Goal: Obtain resource: Obtain resource

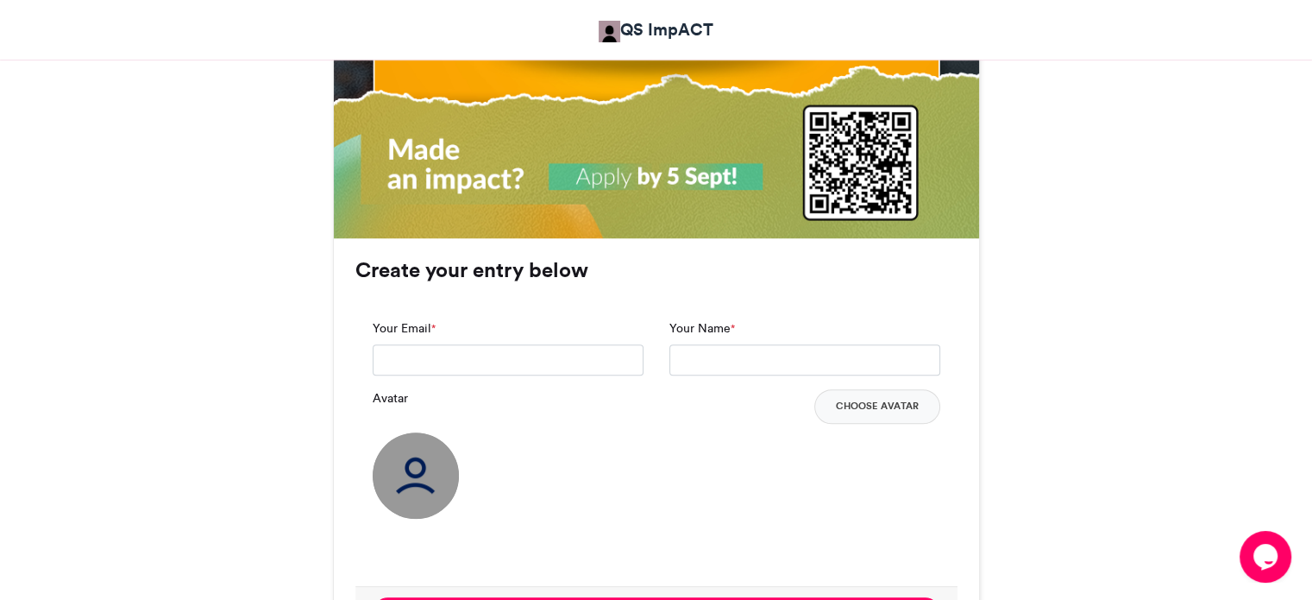
scroll to position [1115, 0]
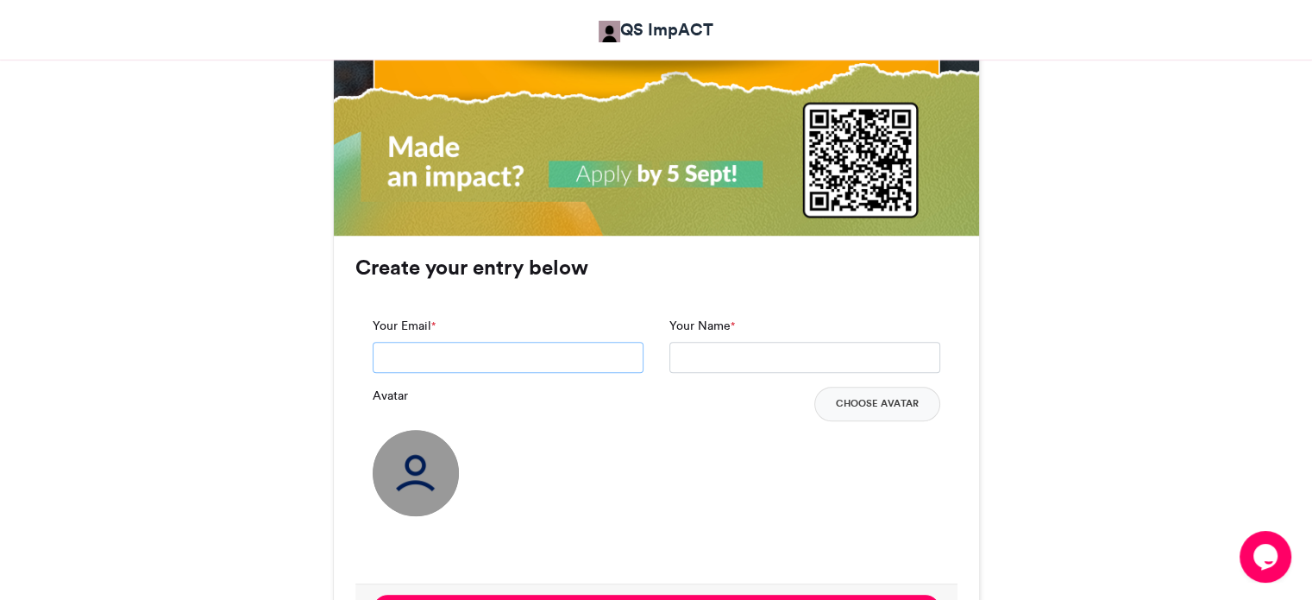
click at [521, 353] on input "Your Email *" at bounding box center [508, 357] width 271 height 31
type input "**********"
click at [771, 364] on input "Your Name *" at bounding box center [804, 357] width 271 height 31
type input "*"
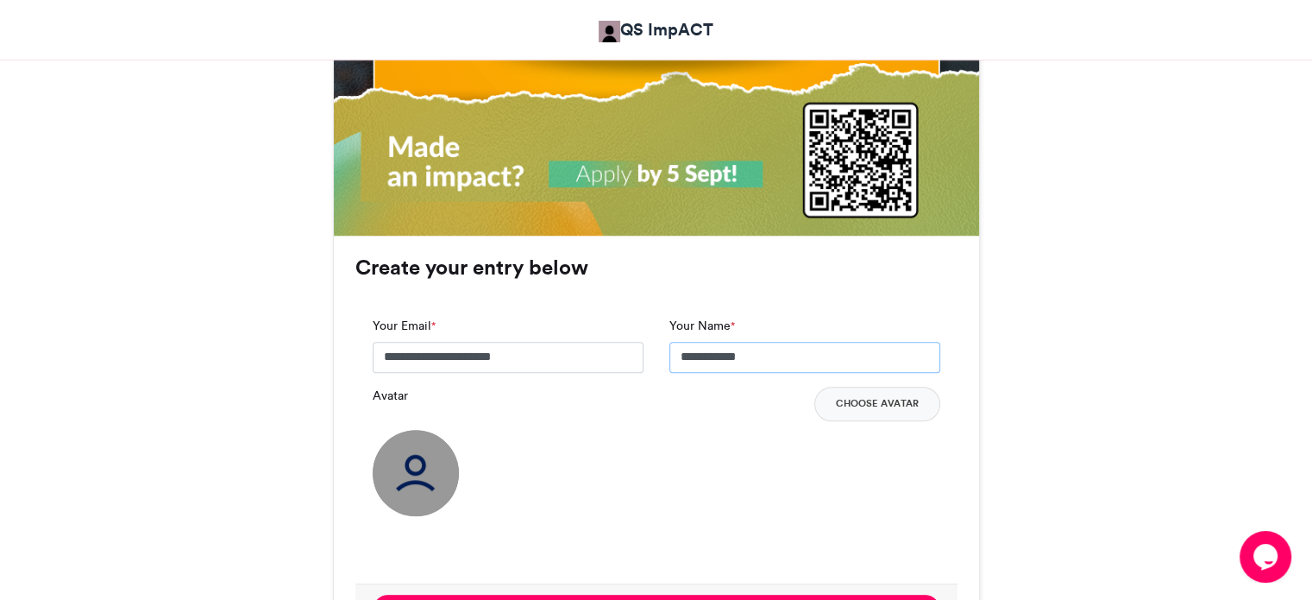
type input "**********"
click at [438, 483] on img at bounding box center [416, 473] width 86 height 86
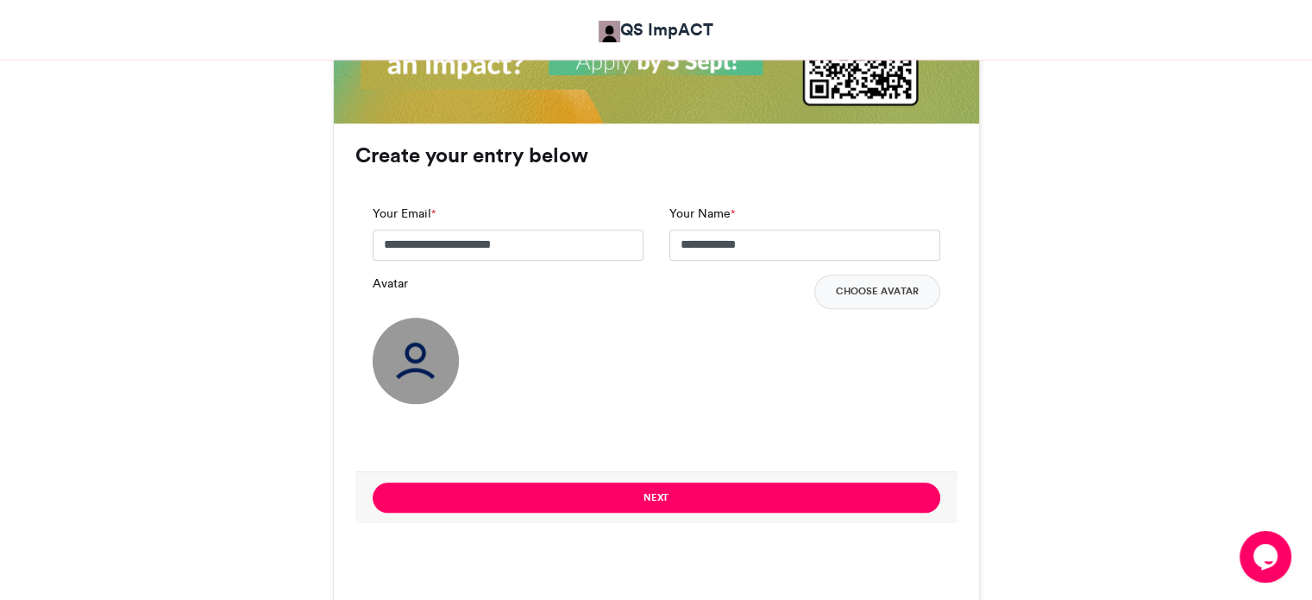
scroll to position [1180, 0]
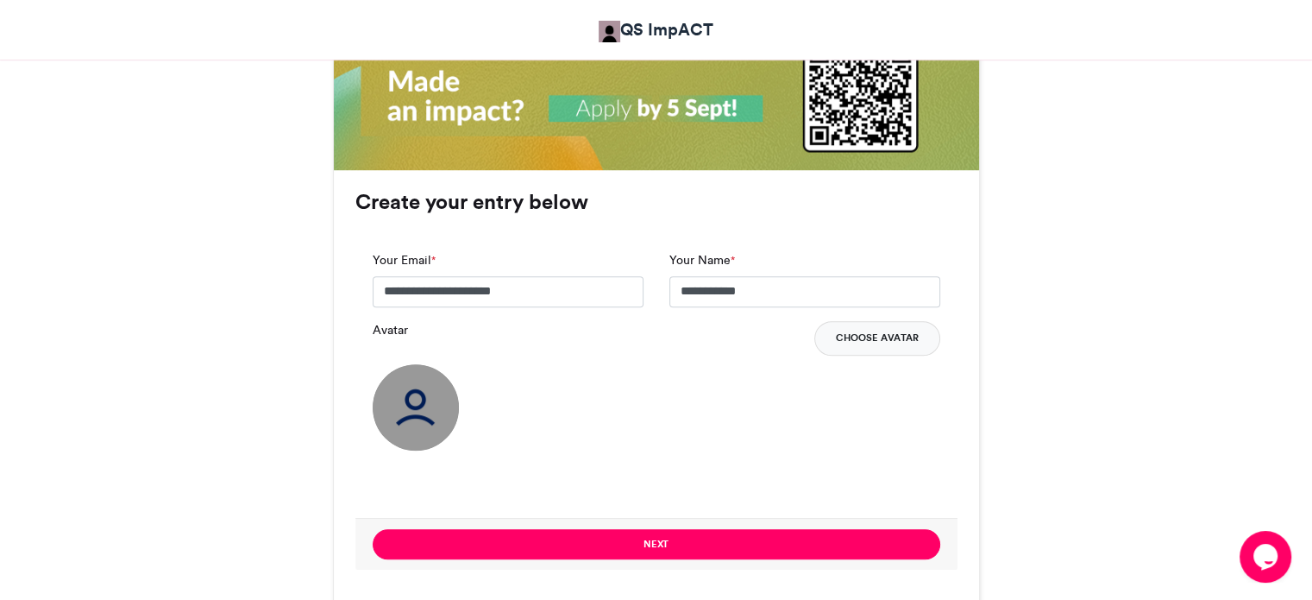
click at [883, 345] on button "Choose Avatar" at bounding box center [877, 338] width 126 height 35
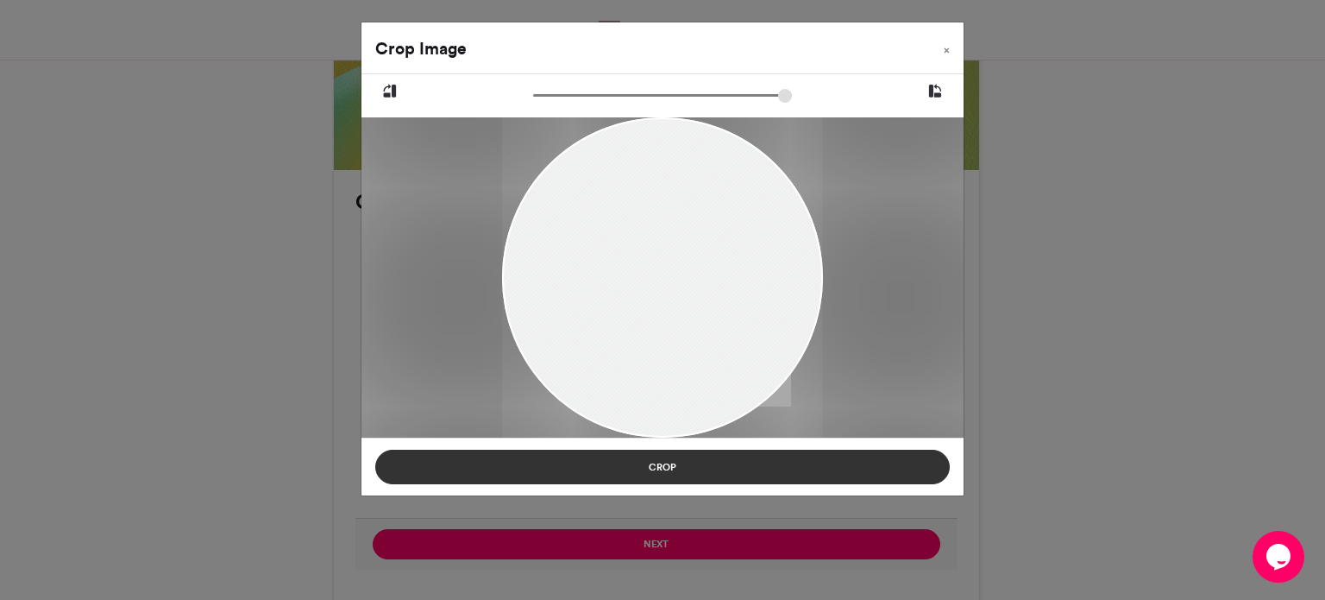
click at [721, 481] on button "Crop" at bounding box center [662, 466] width 575 height 35
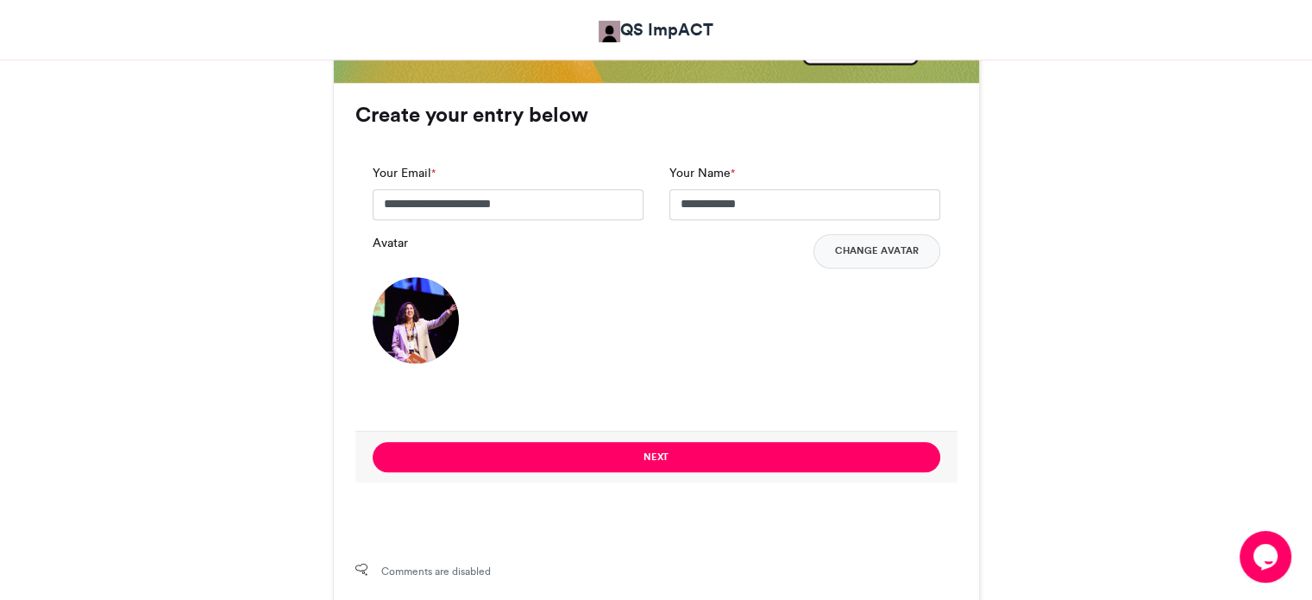
scroll to position [1270, 0]
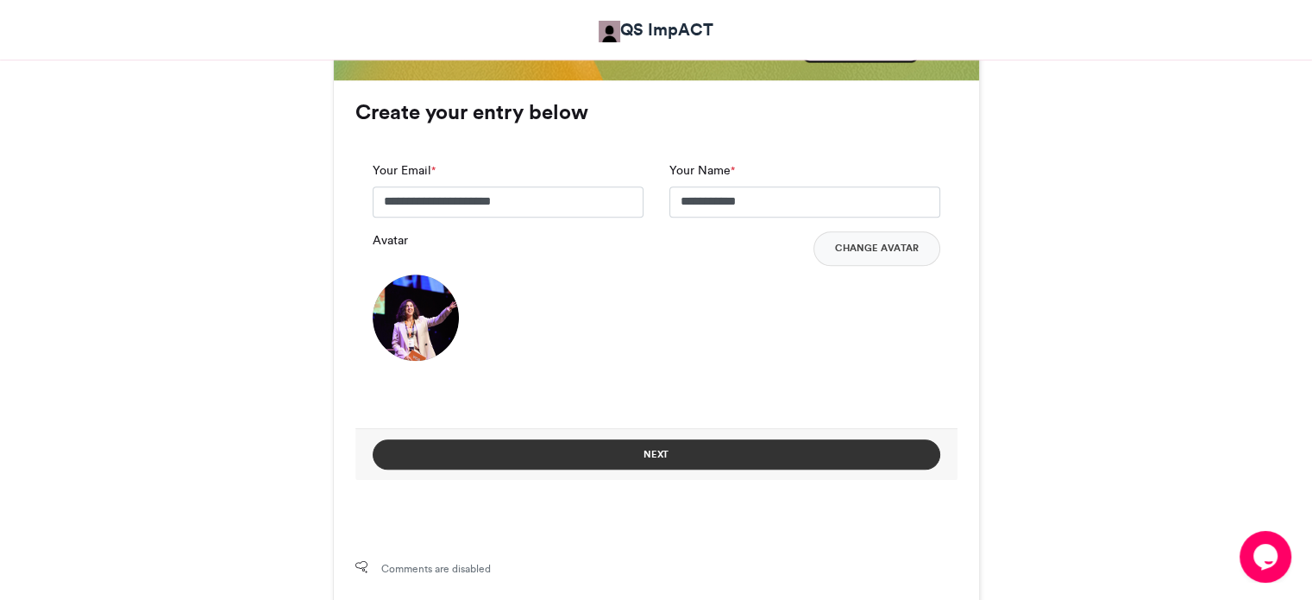
click at [676, 462] on button "Next" at bounding box center [657, 454] width 568 height 30
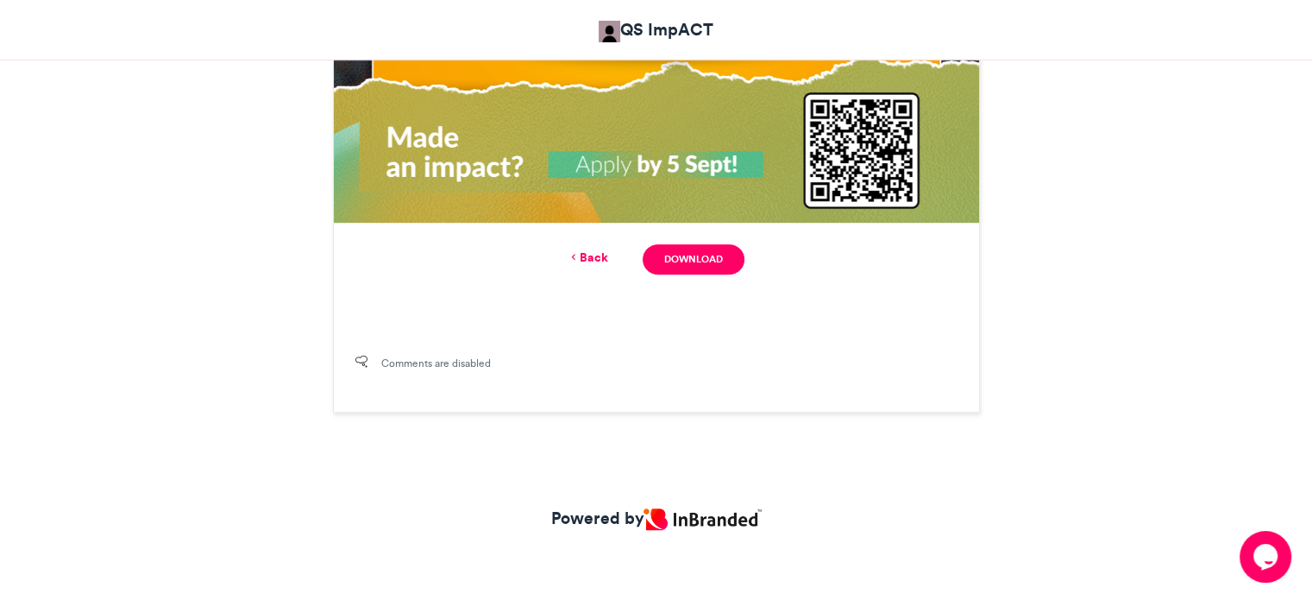
scroll to position [959, 0]
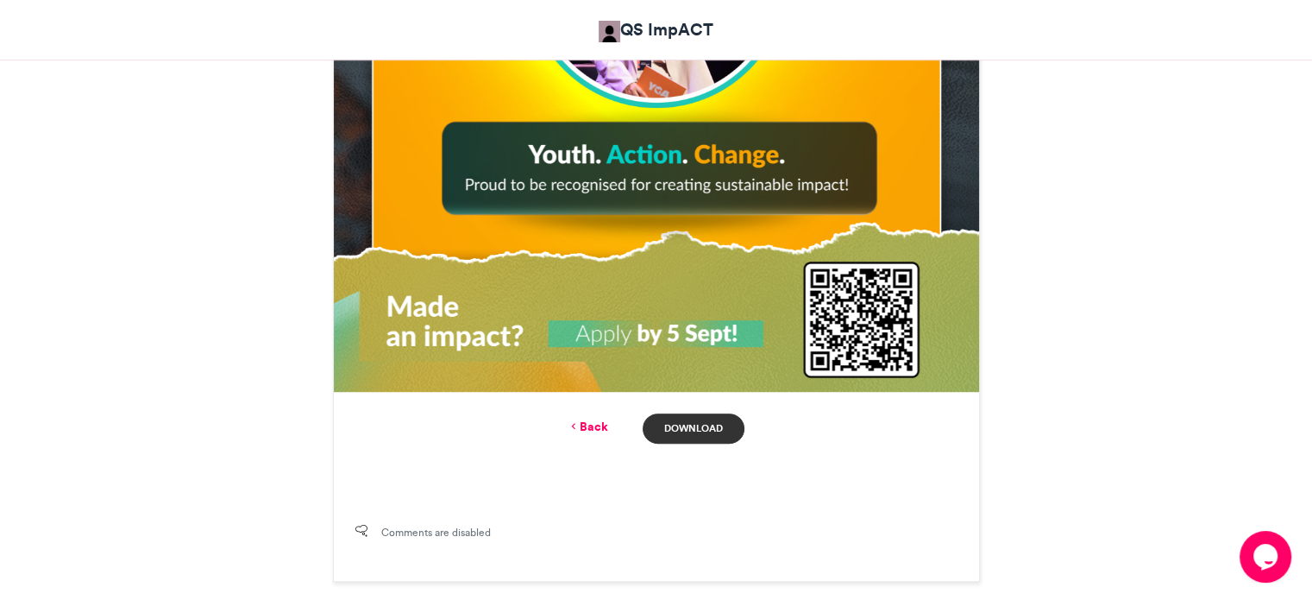
click at [701, 414] on link "Download" at bounding box center [693, 428] width 101 height 30
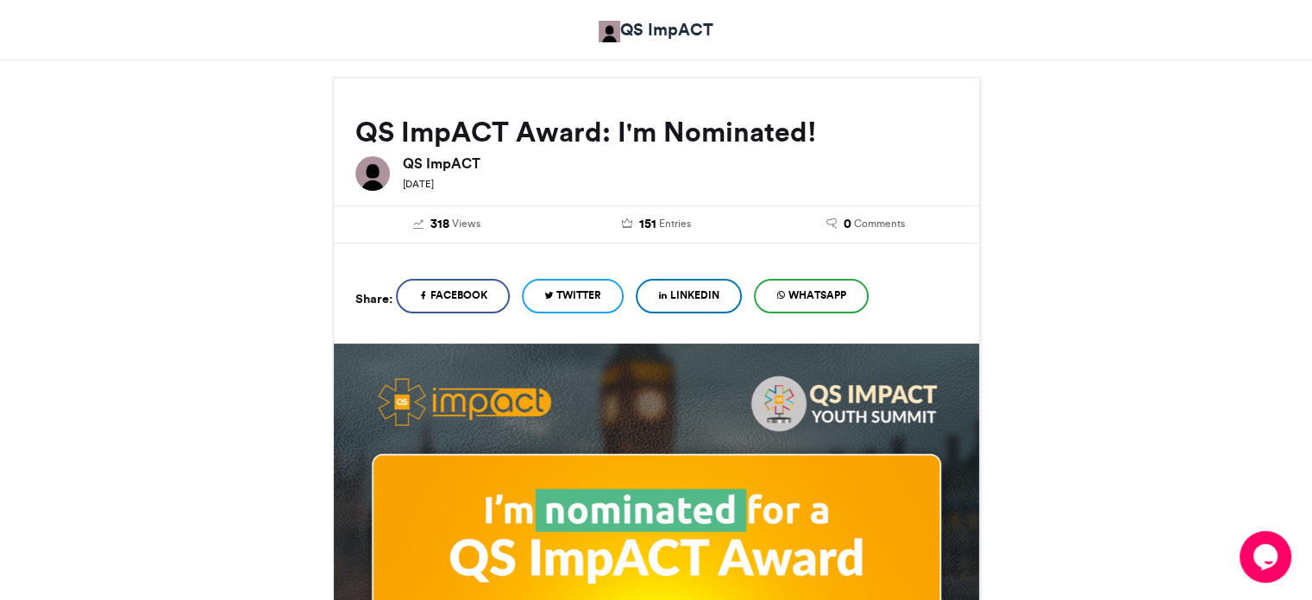
scroll to position [192, 0]
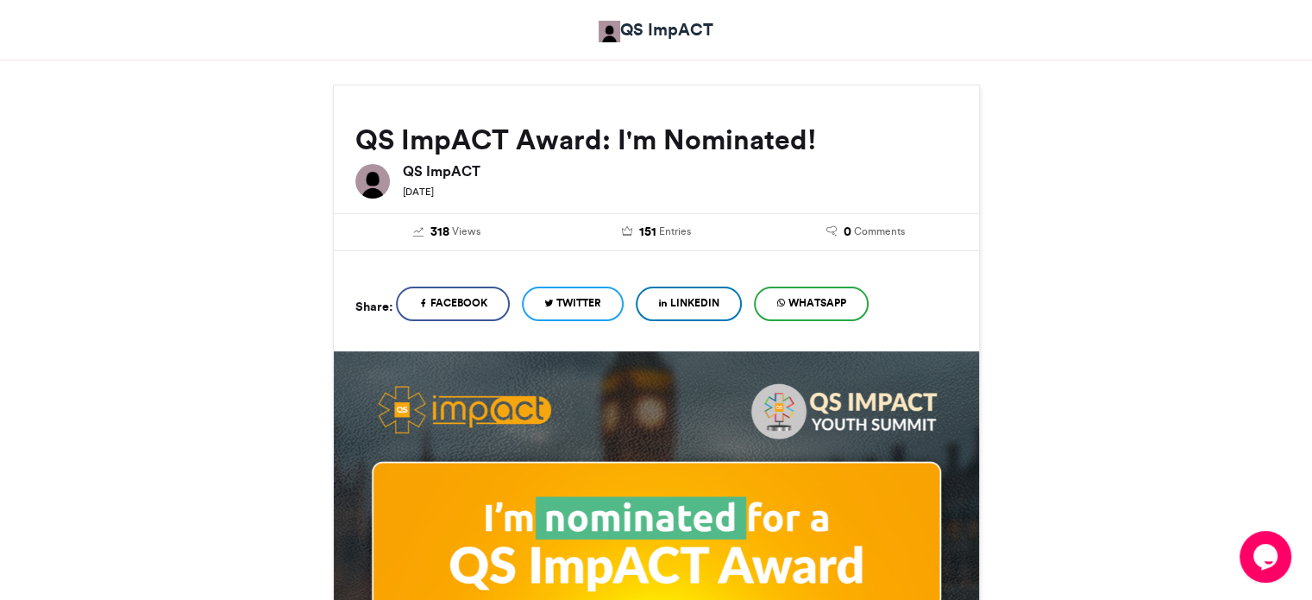
click at [591, 312] on link "Twitter" at bounding box center [573, 303] width 102 height 35
